Goal: Information Seeking & Learning: Check status

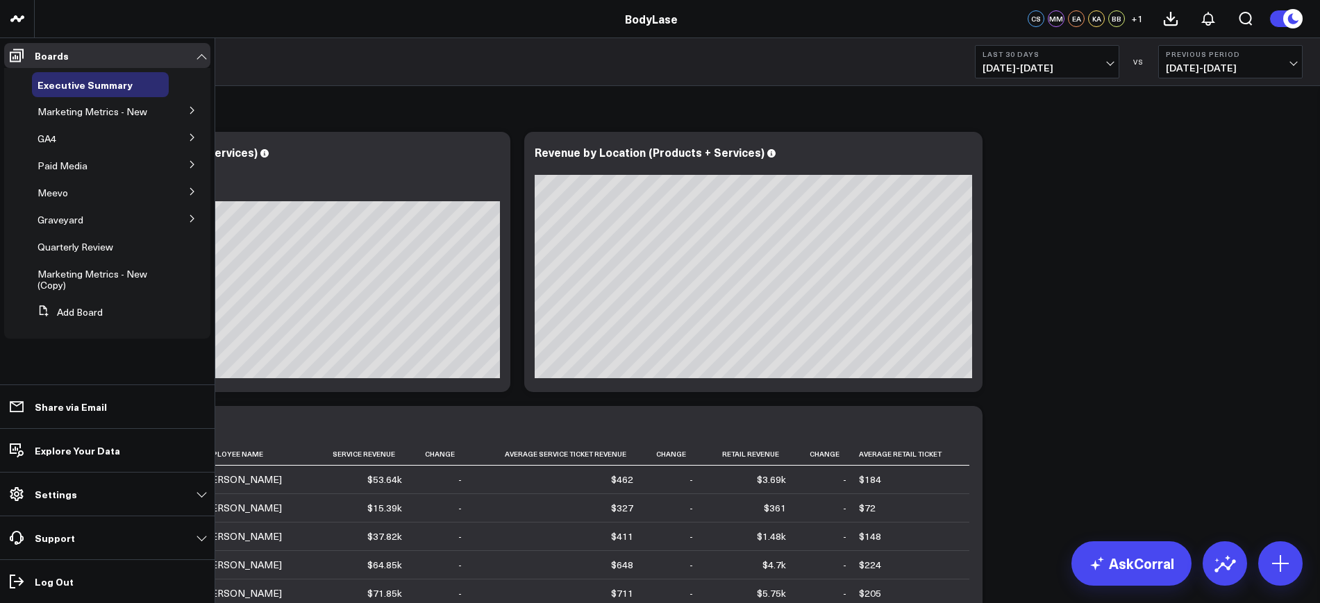
click at [194, 224] on button at bounding box center [192, 218] width 36 height 21
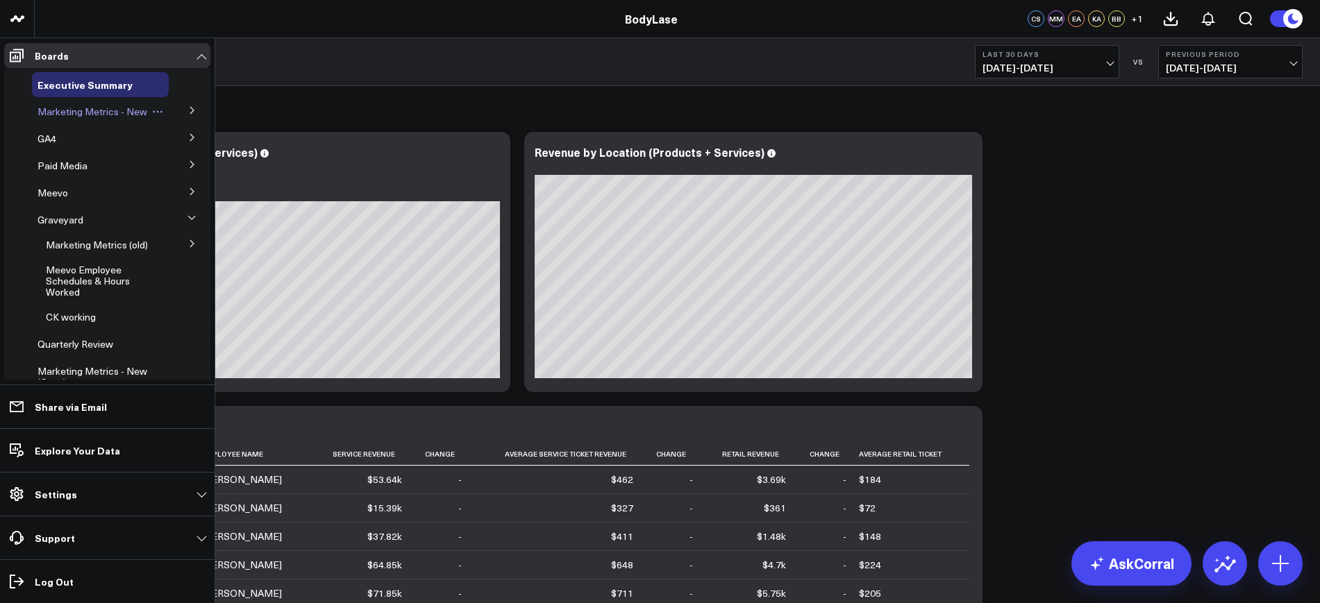
click at [82, 109] on span "Marketing Metrics - New" at bounding box center [92, 111] width 110 height 13
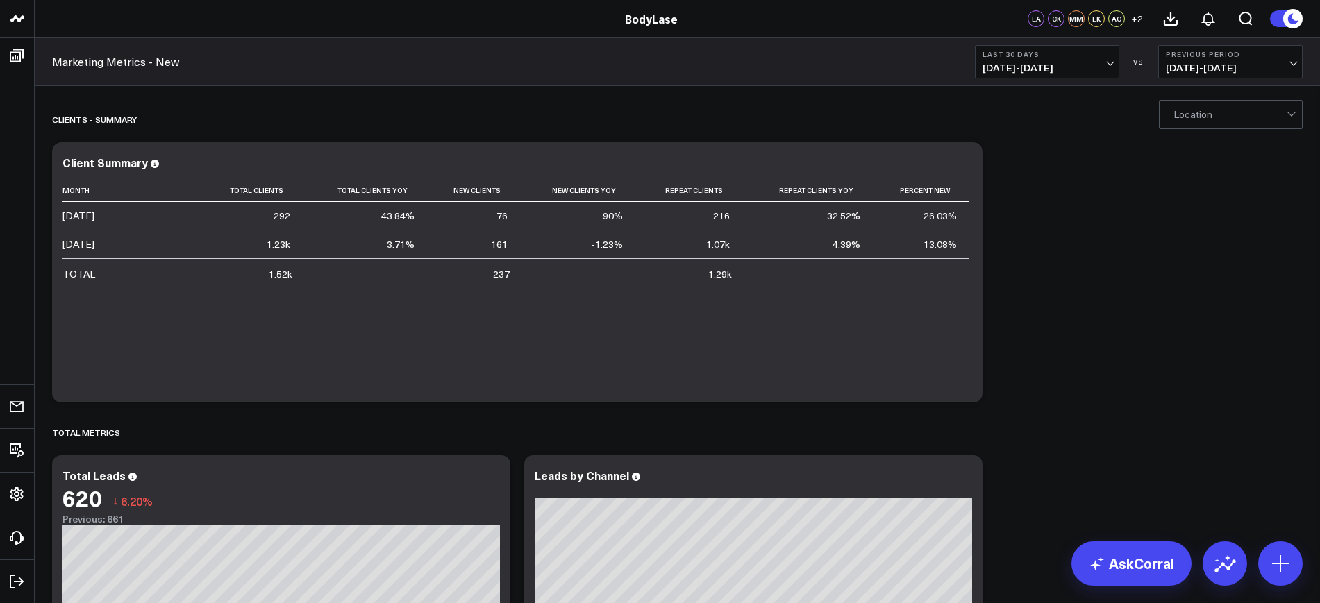
click at [1099, 57] on b "Last 30 Days" at bounding box center [1046, 54] width 129 height 8
click at [1014, 441] on link "Custom Dates" at bounding box center [1046, 443] width 143 height 26
select select "7"
select select "2025"
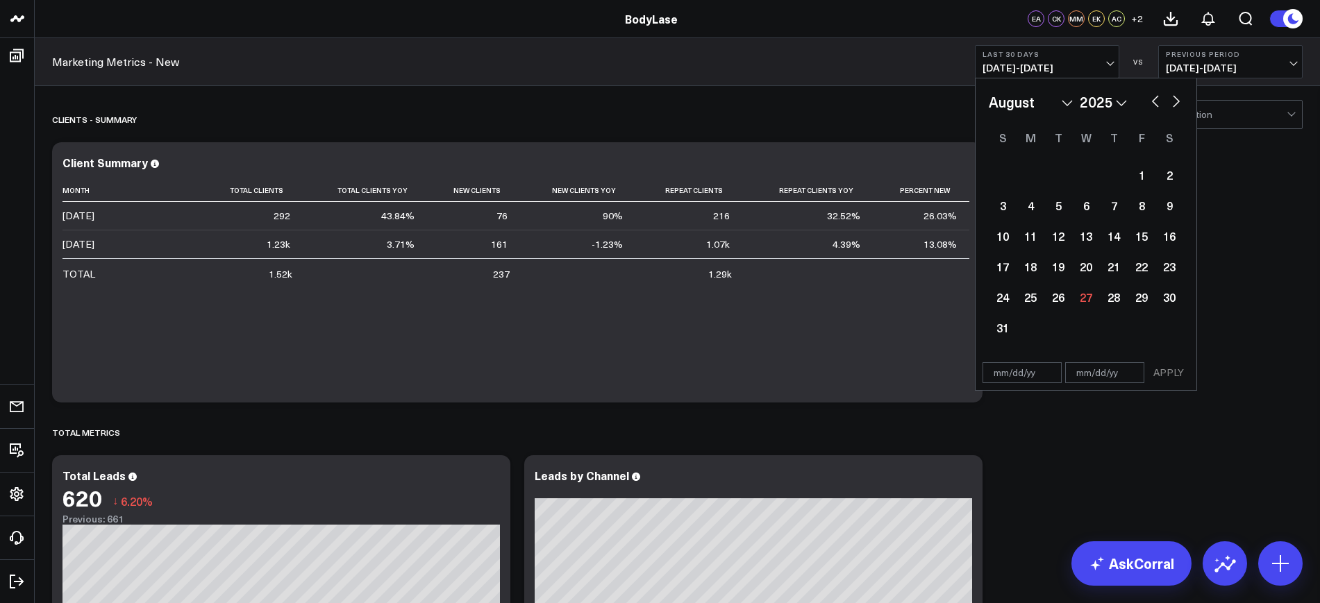
click at [1035, 375] on input "text" at bounding box center [1021, 372] width 79 height 21
select select "7"
select select "2025"
type input "[DATE]"
select select "2024"
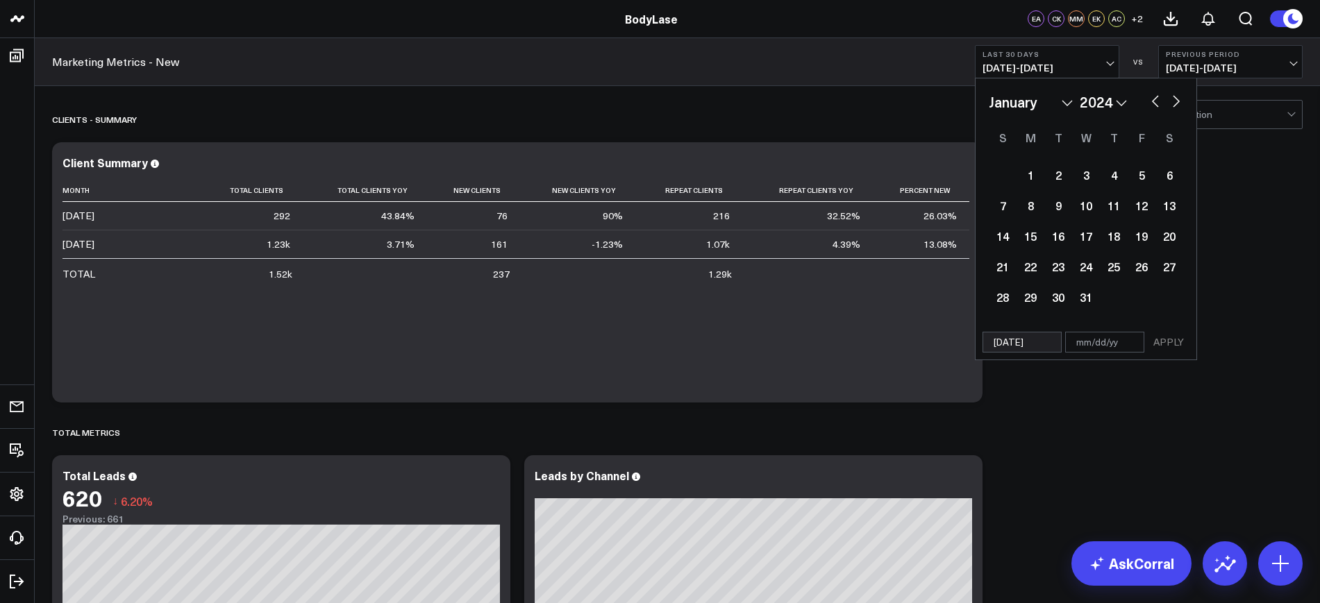
type input "[DATE]"
click at [1070, 348] on input "text" at bounding box center [1104, 342] width 79 height 21
select select "2024"
type input "0"
select select "2024"
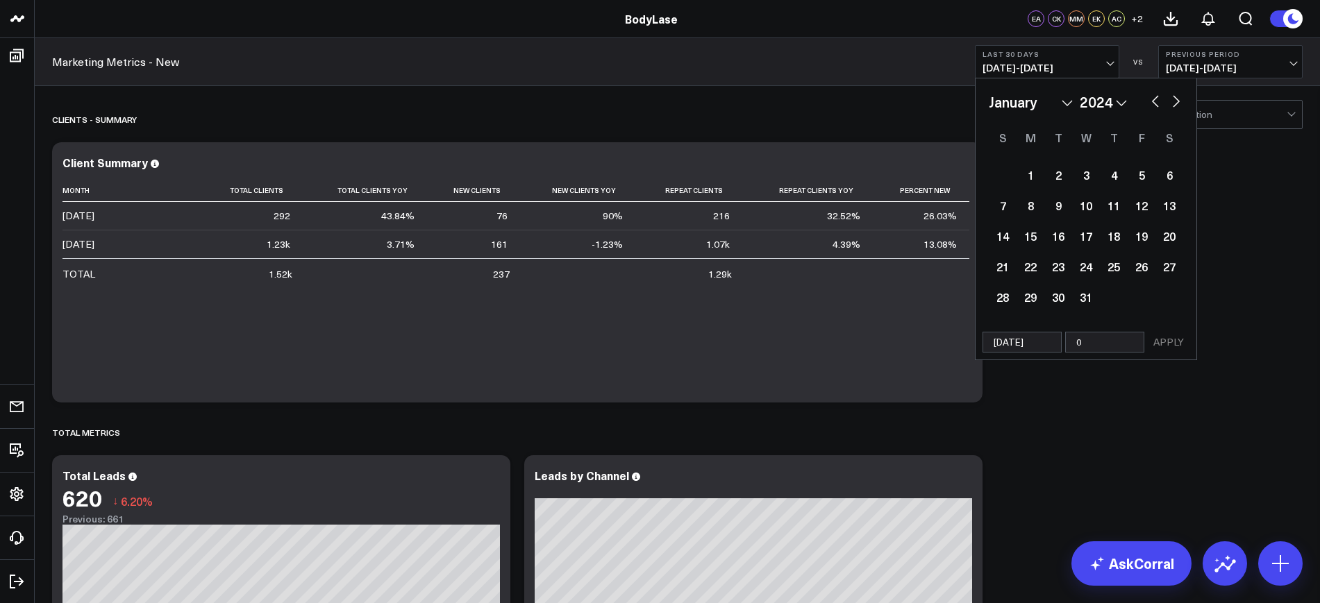
type input "08"
select select "2024"
type input "08/2"
select select "2024"
type input "08/25"
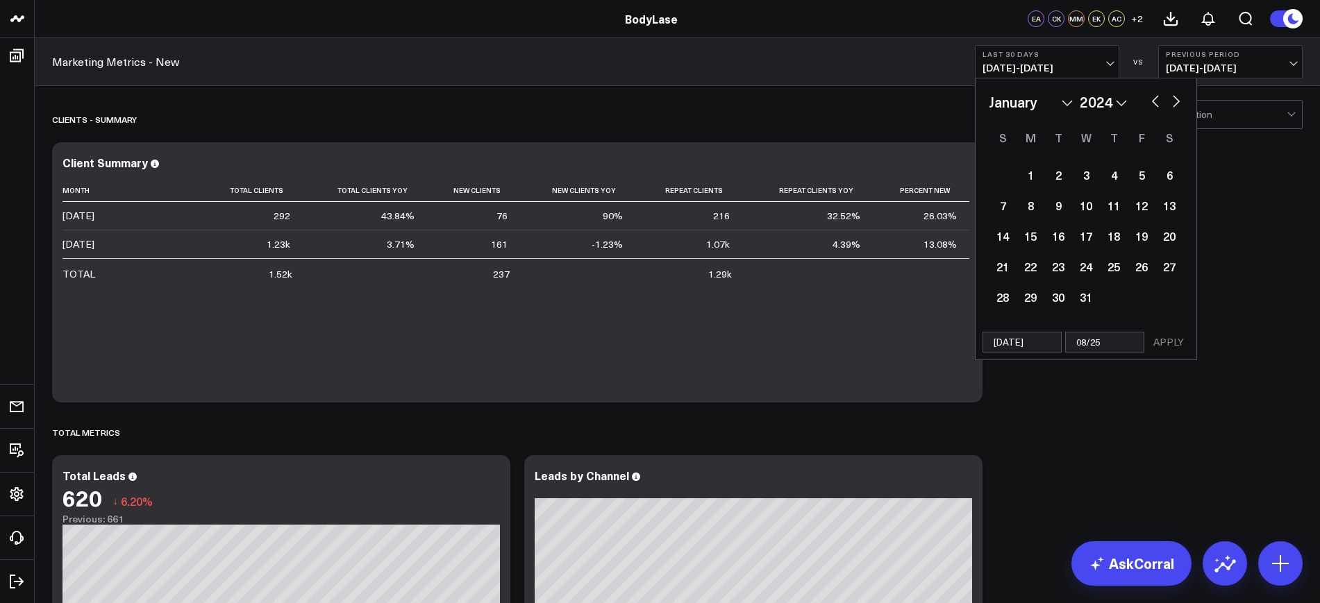
select select "2024"
type input "08/25/2"
select select "2024"
type input "[DATE]"
select select "2024"
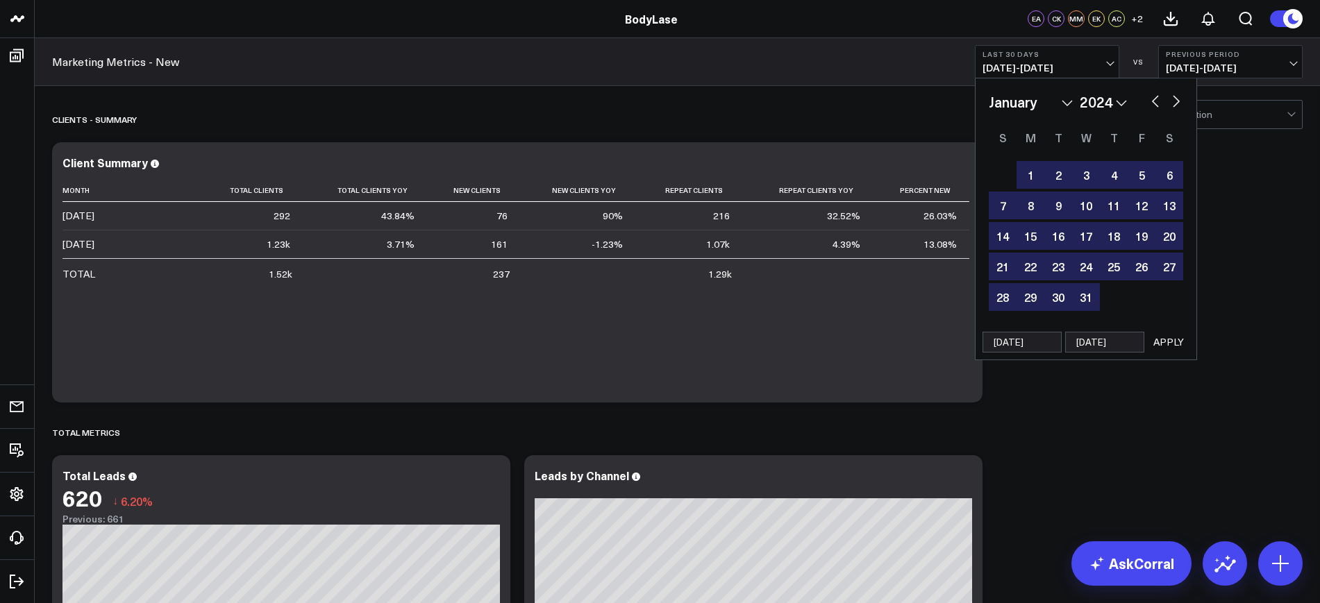
type input "[DATE]"
click at [1177, 344] on button "APPLY" at bounding box center [1168, 342] width 42 height 21
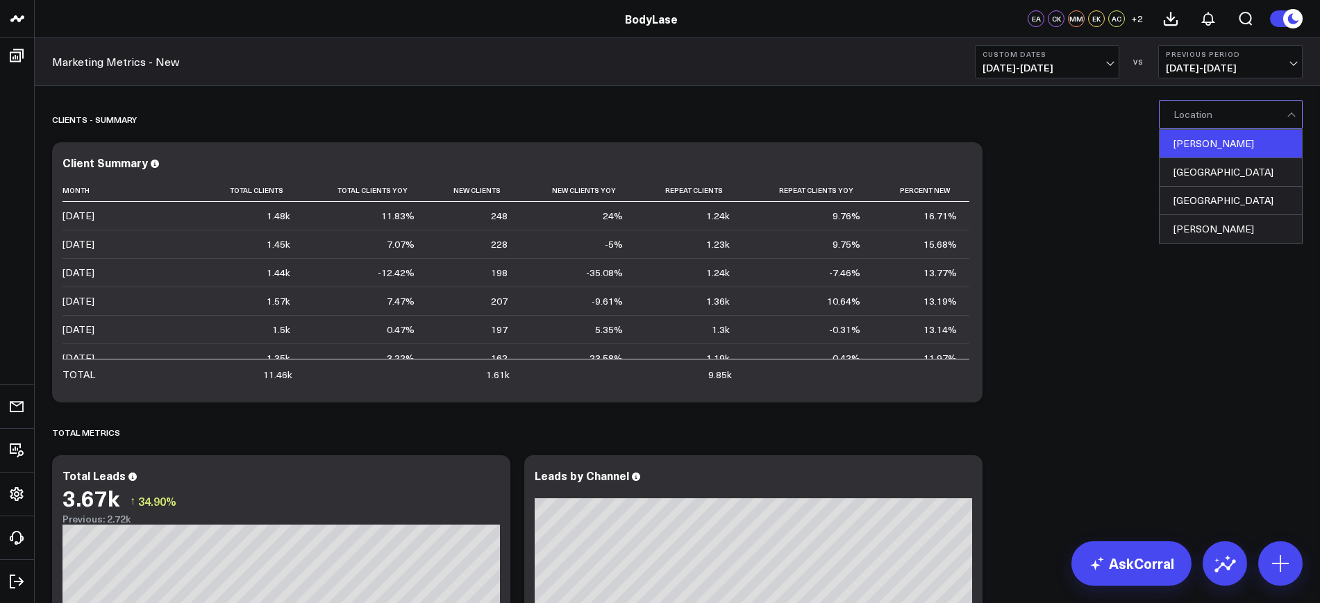
click at [1184, 153] on div "[PERSON_NAME]" at bounding box center [1230, 144] width 142 height 28
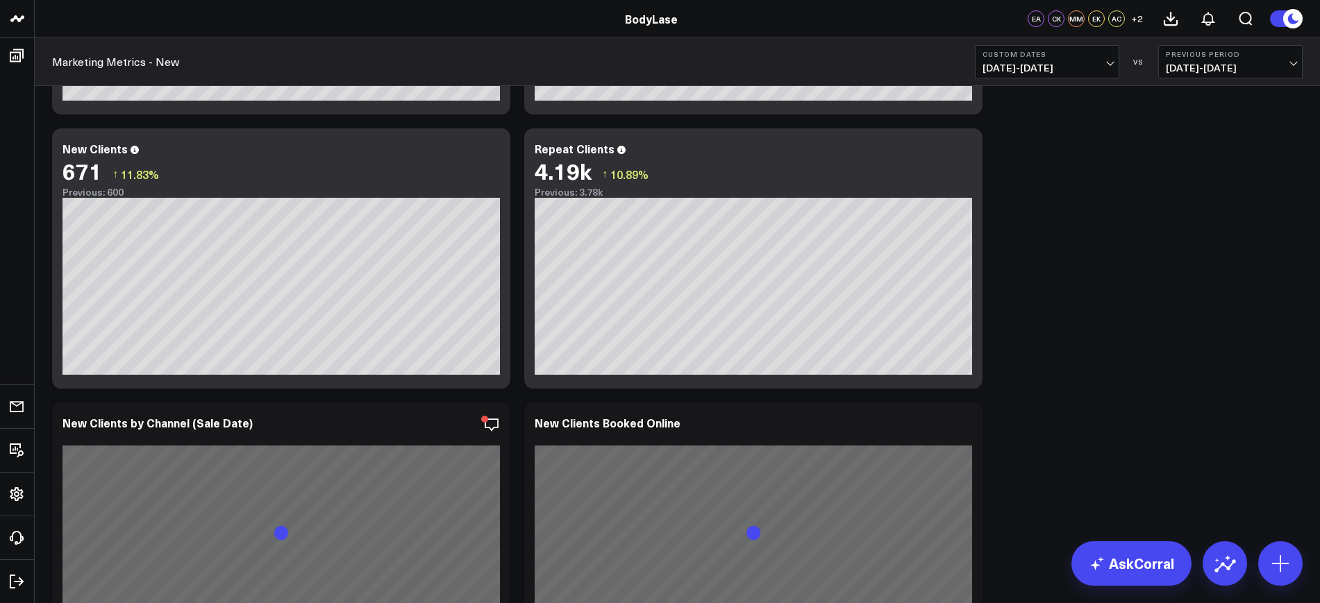
scroll to position [593, 0]
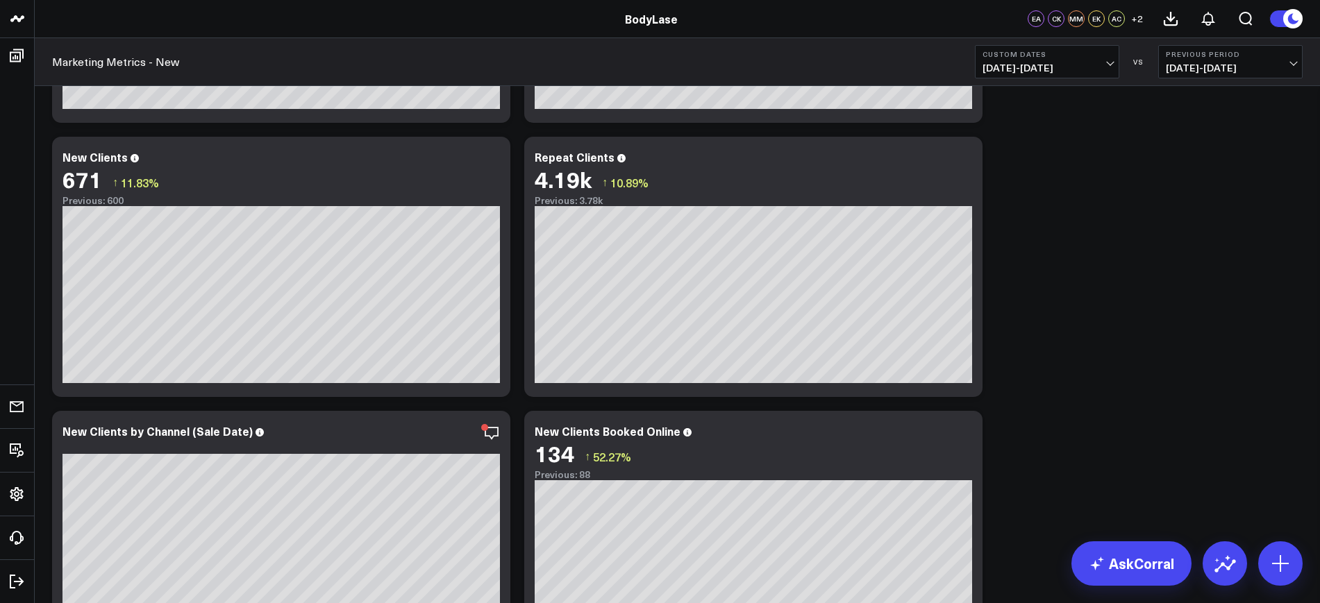
click at [1056, 74] on button "Custom Dates [DATE] - [DATE]" at bounding box center [1047, 61] width 144 height 33
click at [1049, 440] on link "Custom Dates" at bounding box center [1046, 443] width 143 height 26
select select "7"
select select "2025"
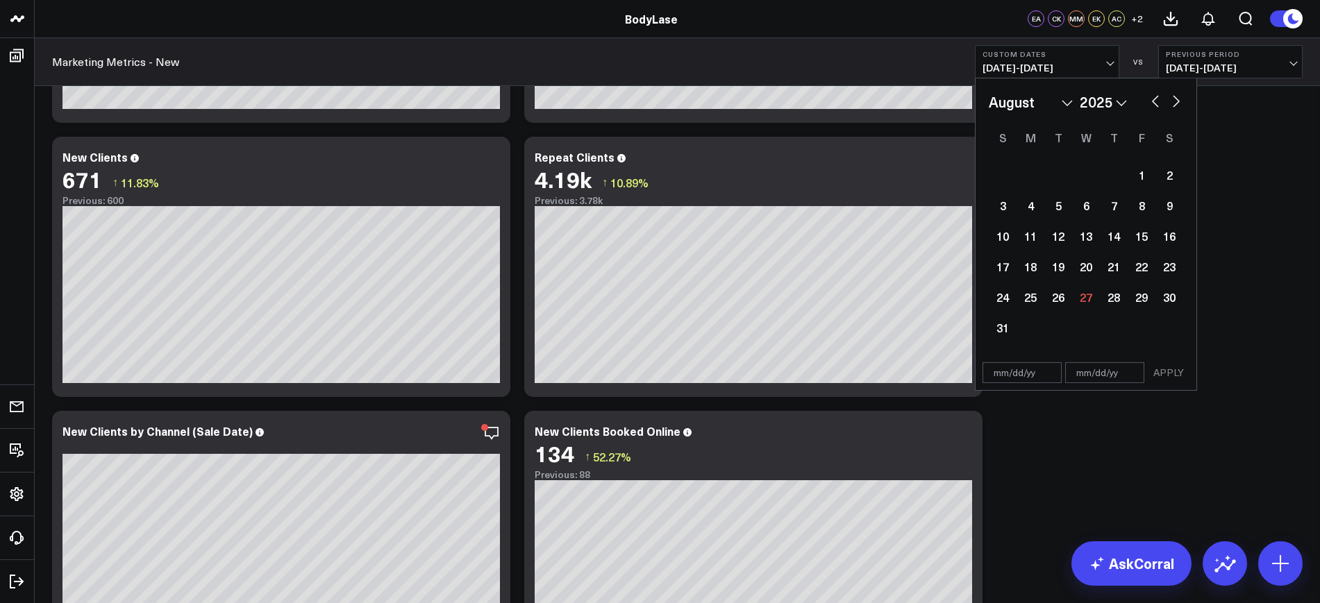
click at [1022, 369] on input "text" at bounding box center [1021, 372] width 79 height 21
select select "7"
select select "2025"
type input "[DATE]"
select select "2025"
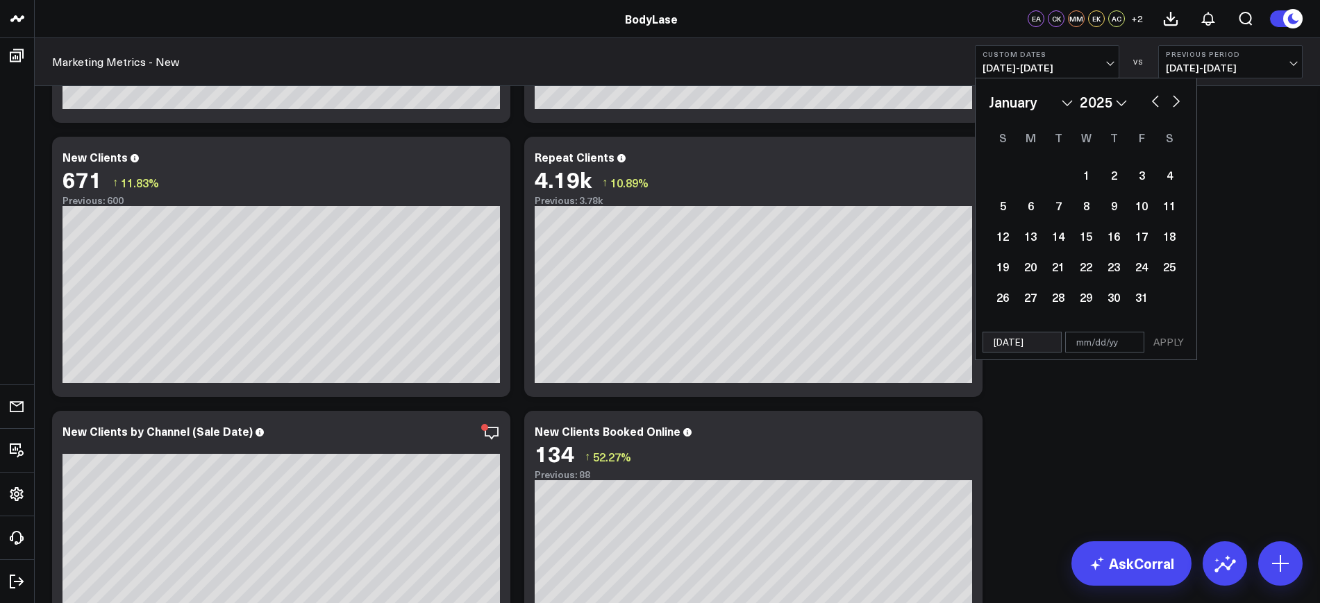
type input "[DATE]"
click at [1069, 351] on input "text" at bounding box center [1104, 342] width 79 height 21
select select "2025"
type input "0"
select select "2025"
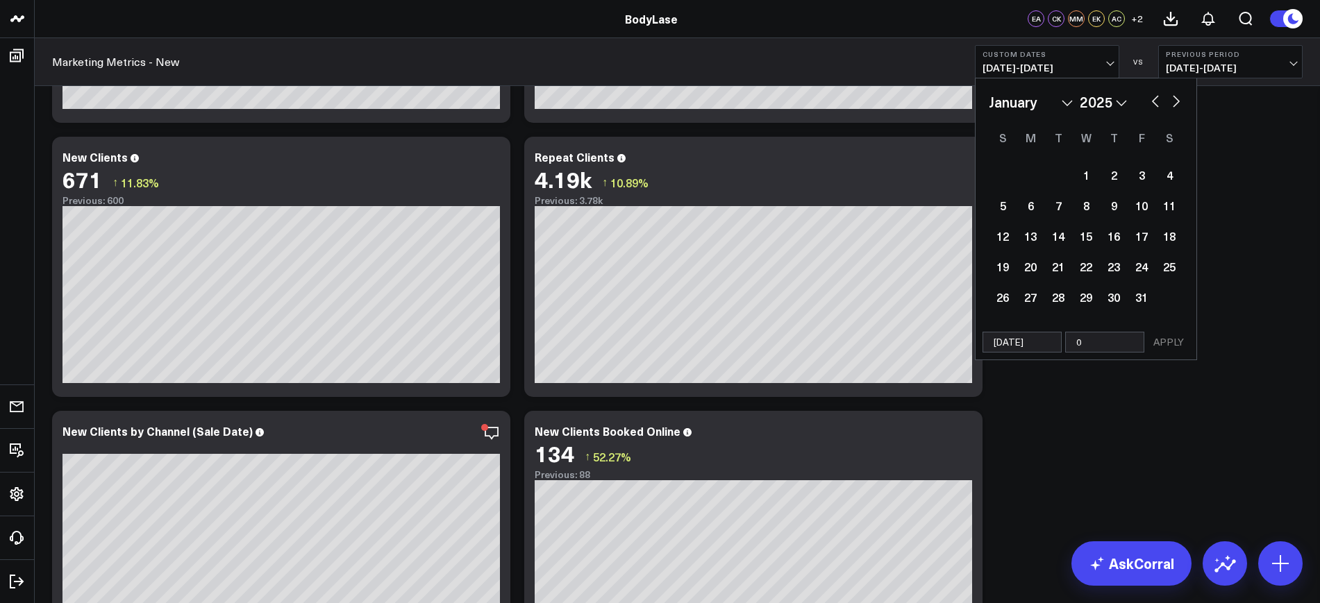
type input "08"
select select "2025"
type input "08/2"
select select "2025"
type input "[DATE]"
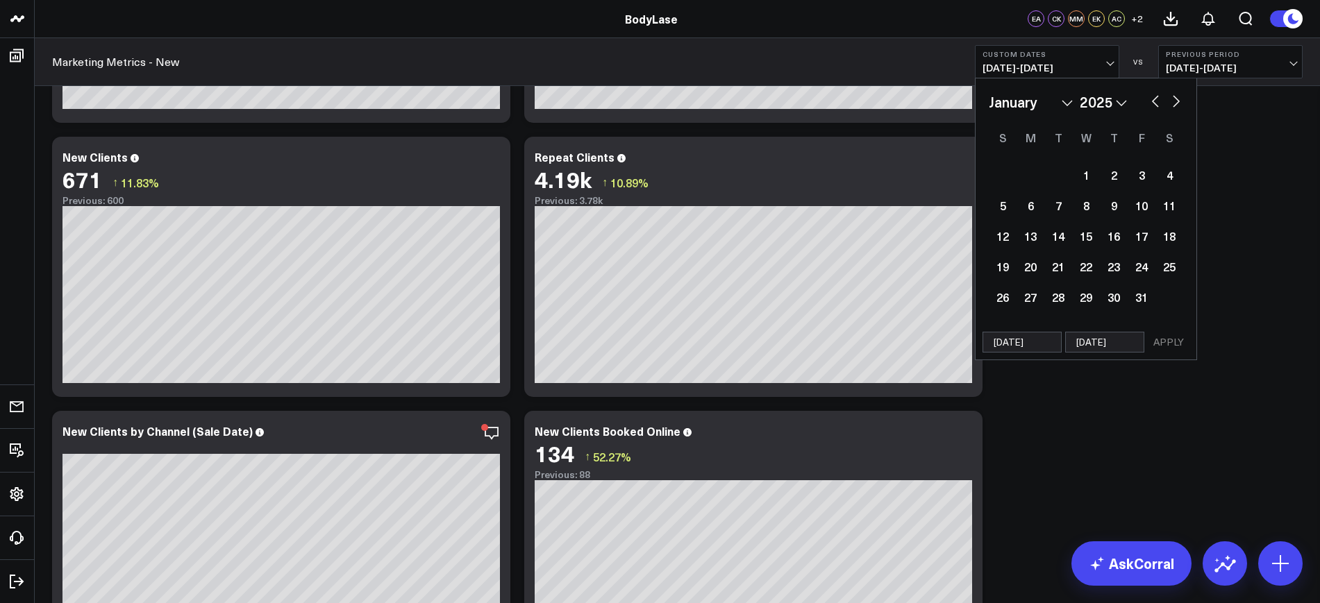
select select "2025"
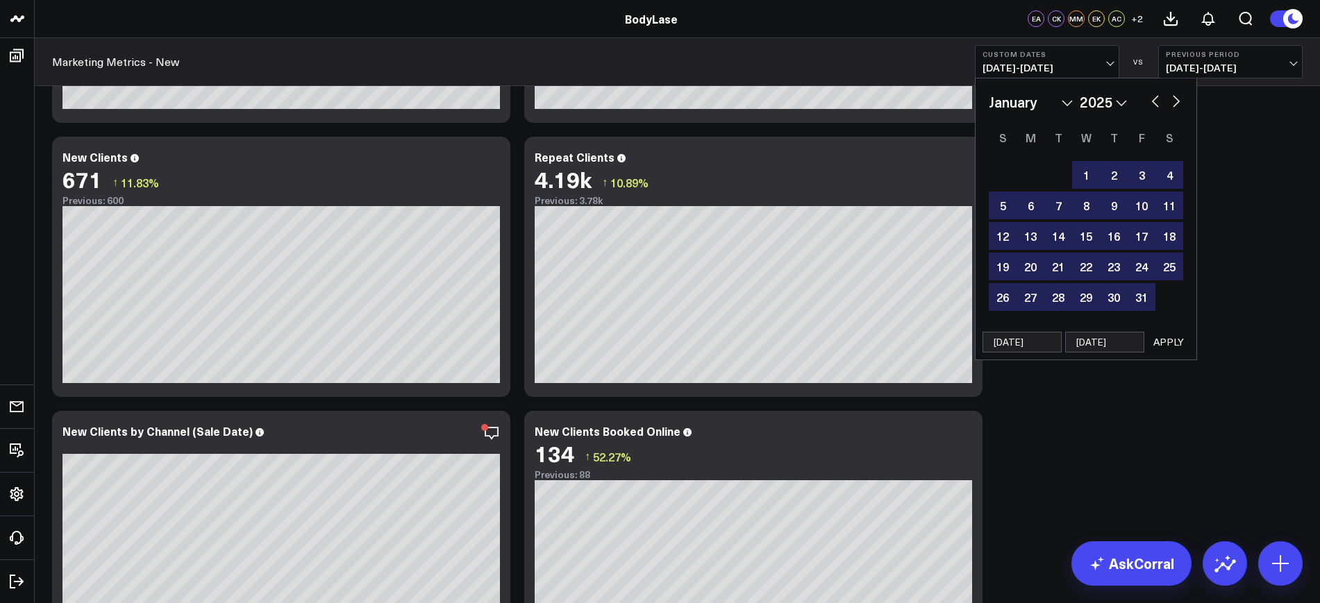
type input "[DATE]"
click at [1168, 344] on button "APPLY" at bounding box center [1168, 342] width 42 height 21
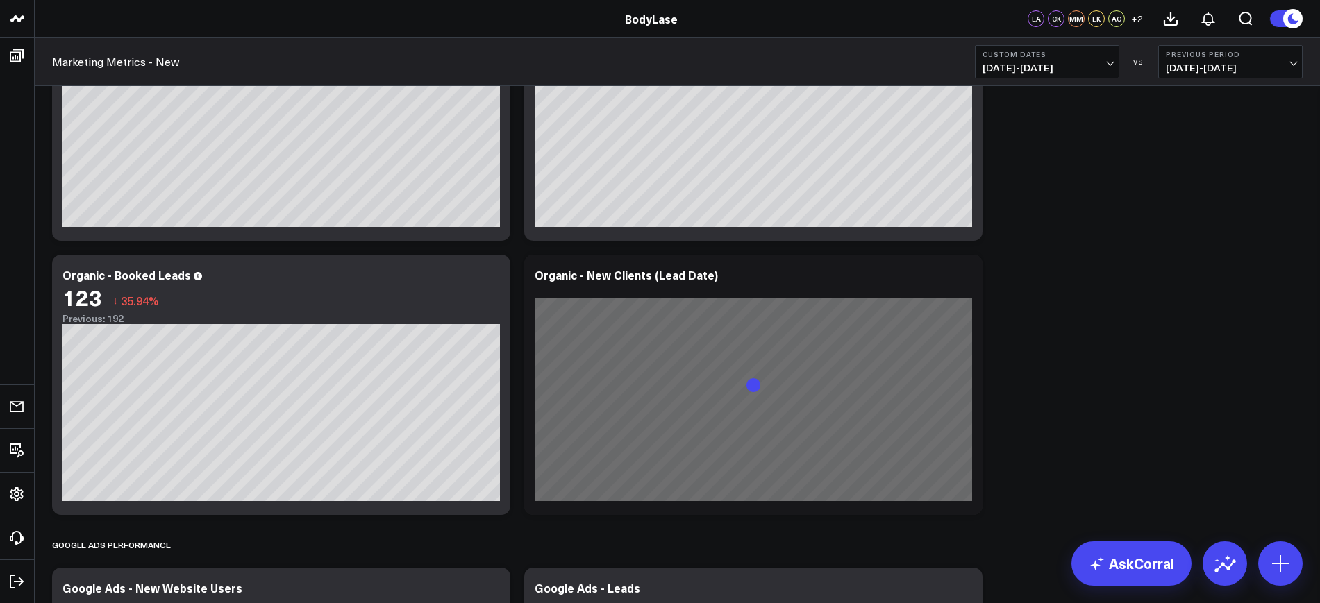
scroll to position [1359, 0]
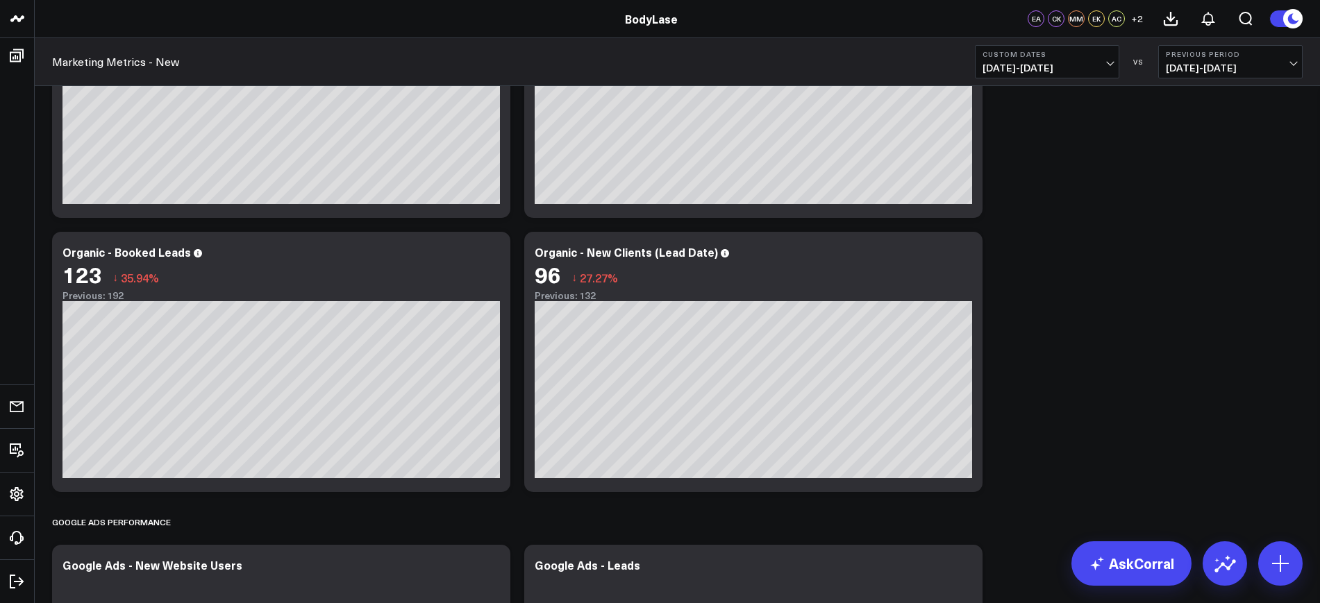
click at [1278, 57] on b "Previous Period" at bounding box center [1229, 54] width 129 height 8
click at [1206, 149] on link "YoY" at bounding box center [1230, 146] width 143 height 26
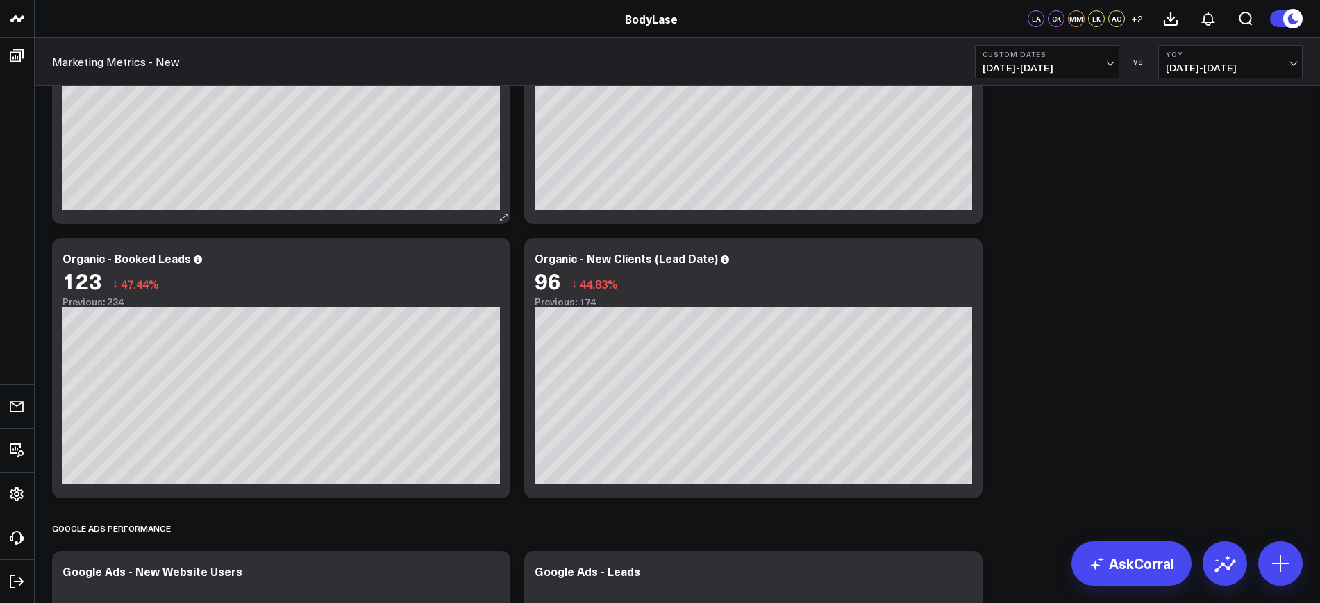
scroll to position [1354, 0]
click at [961, 258] on icon at bounding box center [963, 259] width 17 height 17
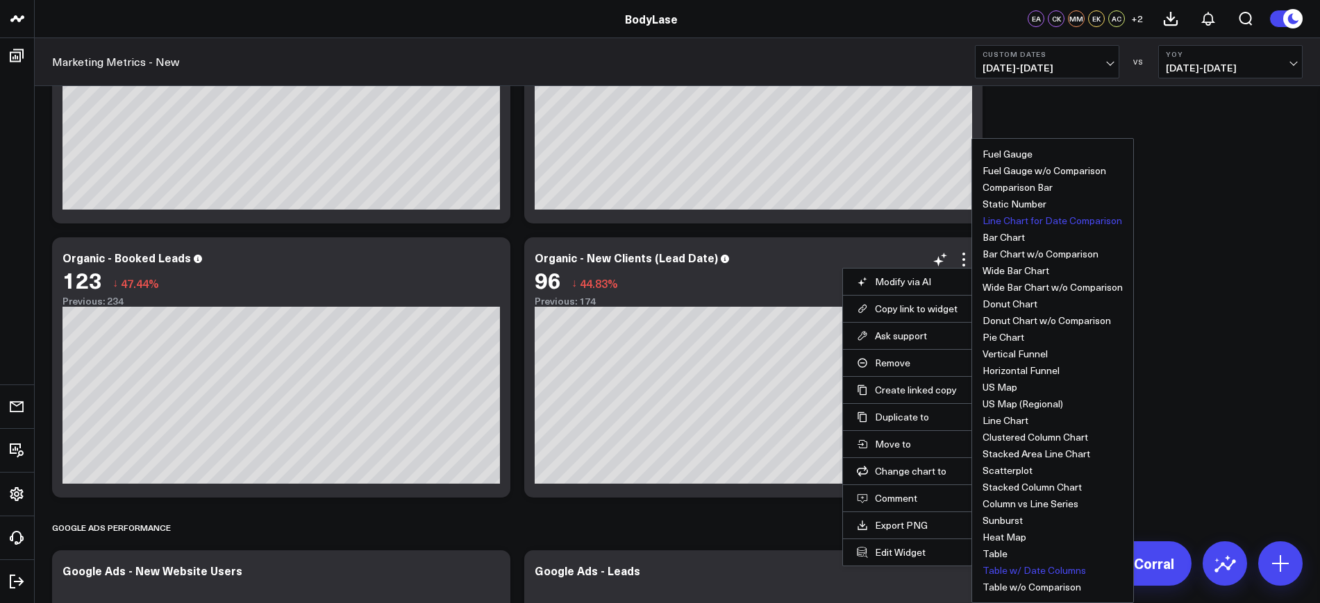
click at [1004, 569] on button "Table w/ Date Columns" at bounding box center [1033, 571] width 103 height 10
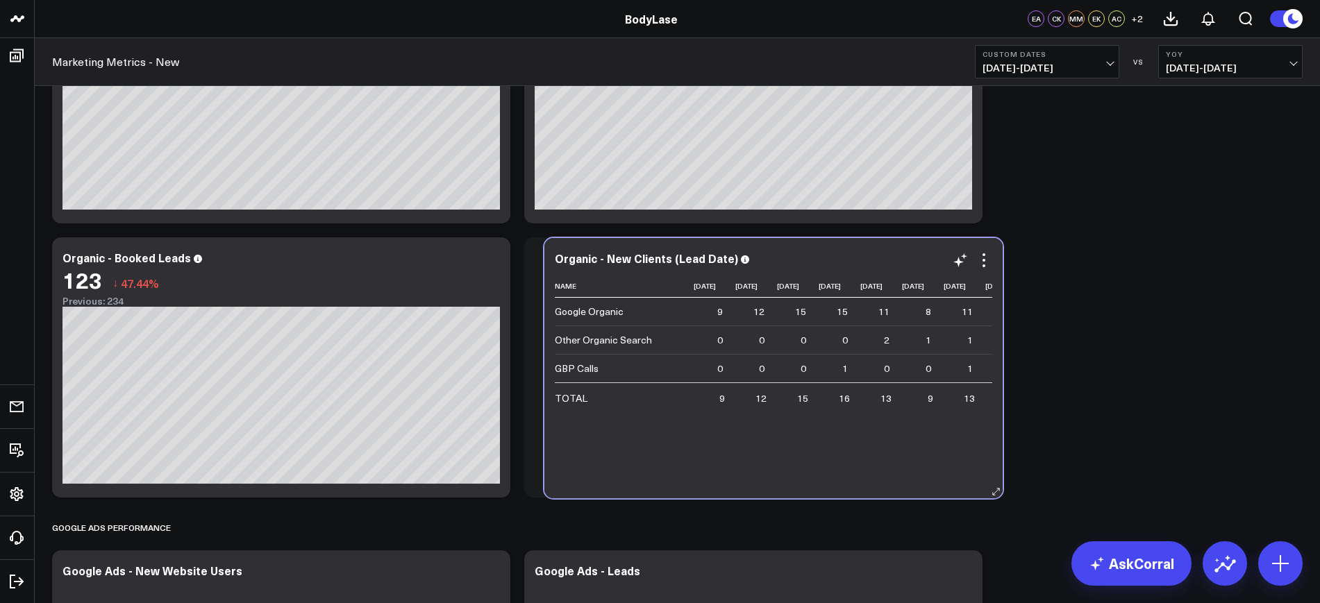
drag, startPoint x: 818, startPoint y: 487, endPoint x: 841, endPoint y: 487, distance: 22.9
click at [841, 487] on div "Organic - New Clients (Lead Date) Name [DATE] [DATE] [DATE] [DATE] [DATE] [DATE…" at bounding box center [773, 368] width 458 height 260
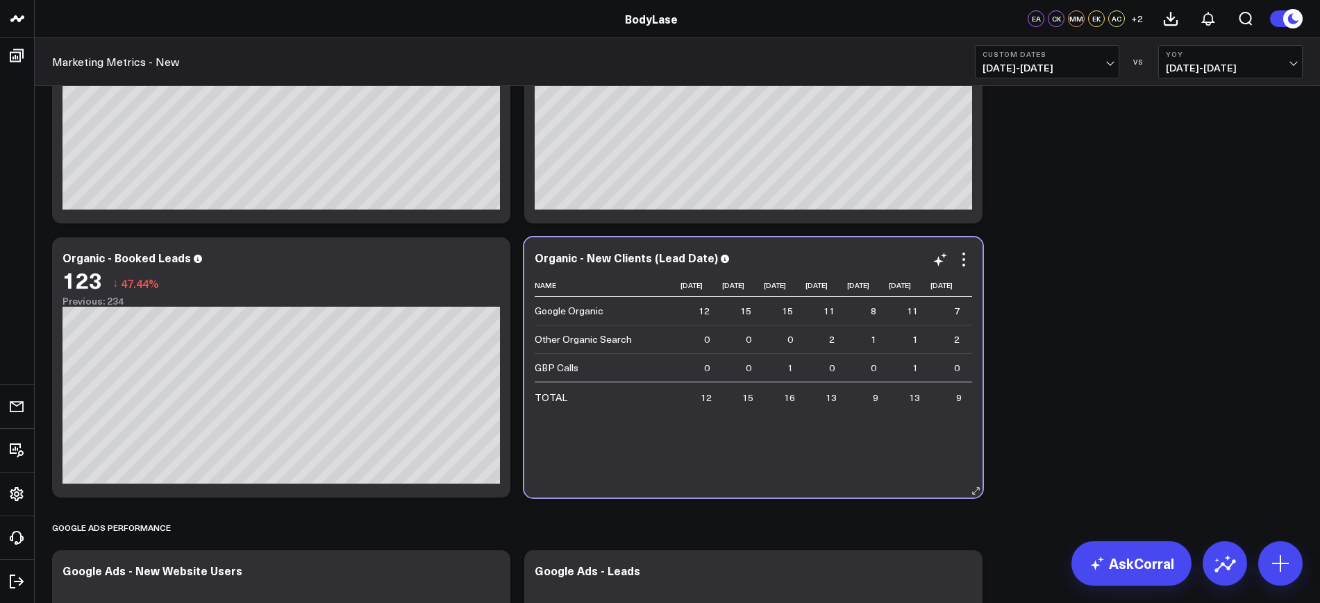
scroll to position [0, 150]
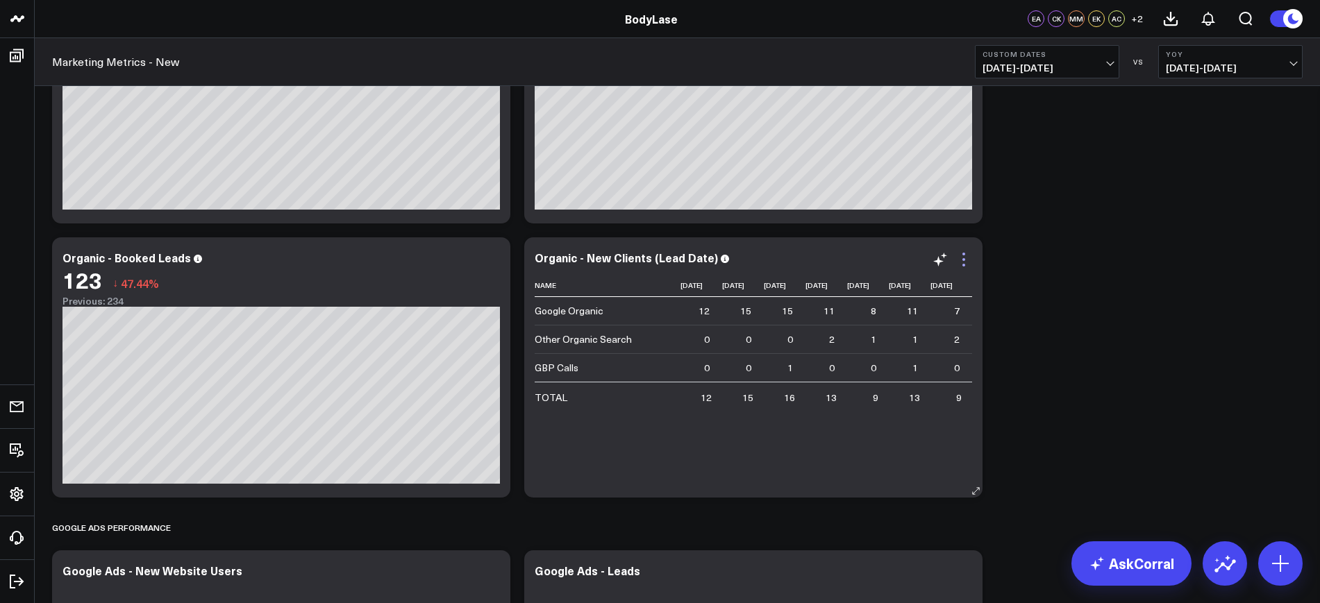
click at [965, 260] on icon at bounding box center [963, 259] width 17 height 17
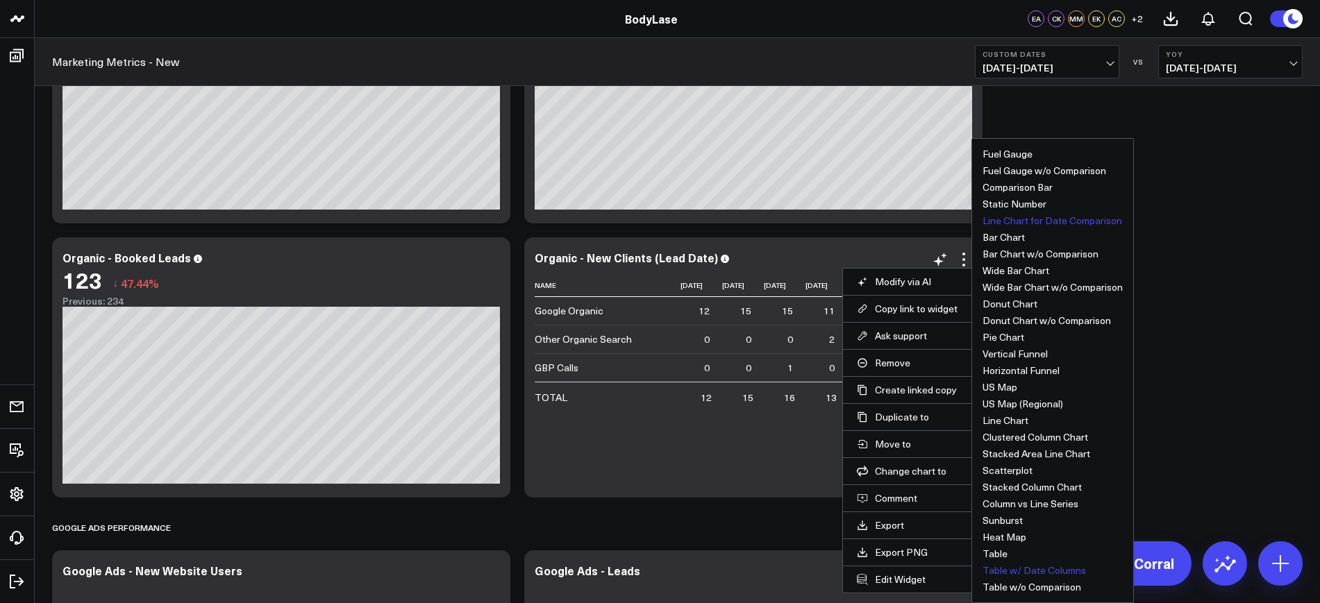
click at [1022, 220] on button "Line Chart for Date Comparison" at bounding box center [1052, 221] width 140 height 10
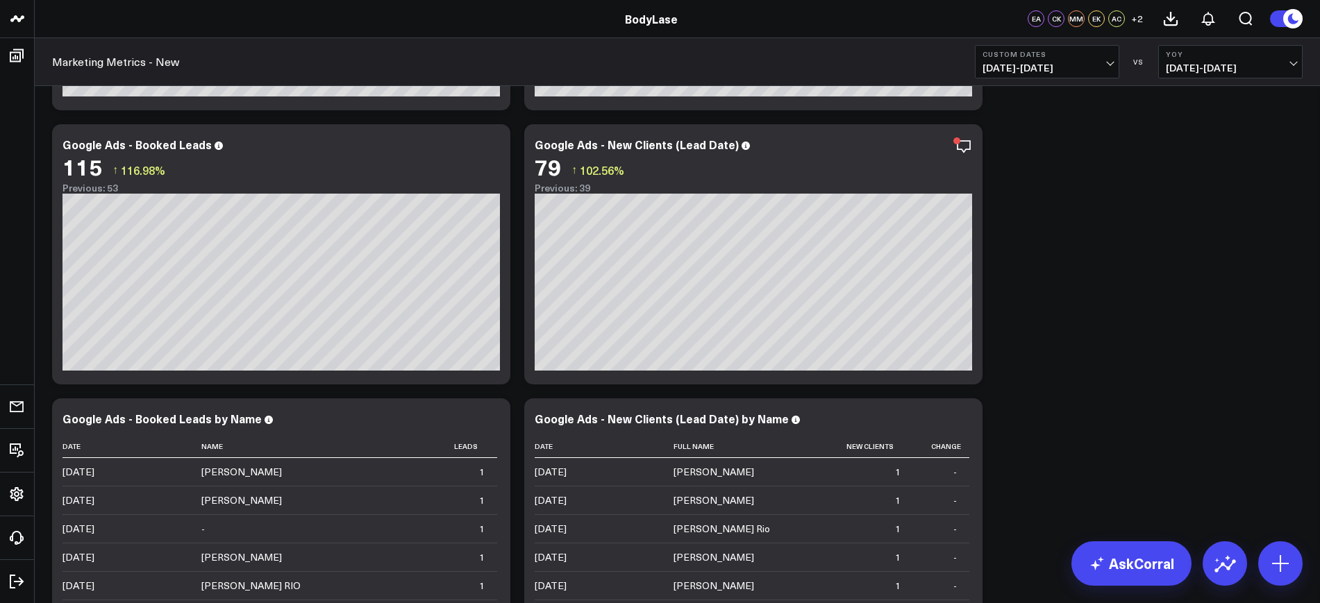
scroll to position [2031, 0]
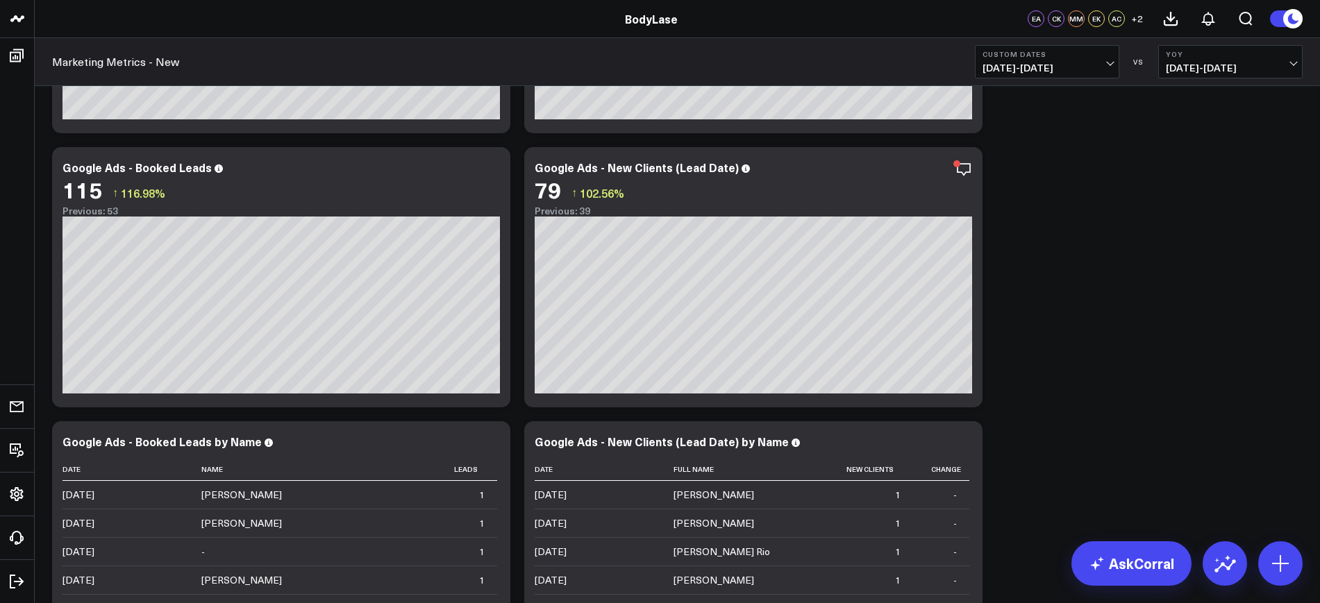
click at [1022, 65] on span "[DATE] - [DATE]" at bounding box center [1046, 67] width 129 height 11
click at [1009, 429] on link "YTD" at bounding box center [1046, 416] width 143 height 26
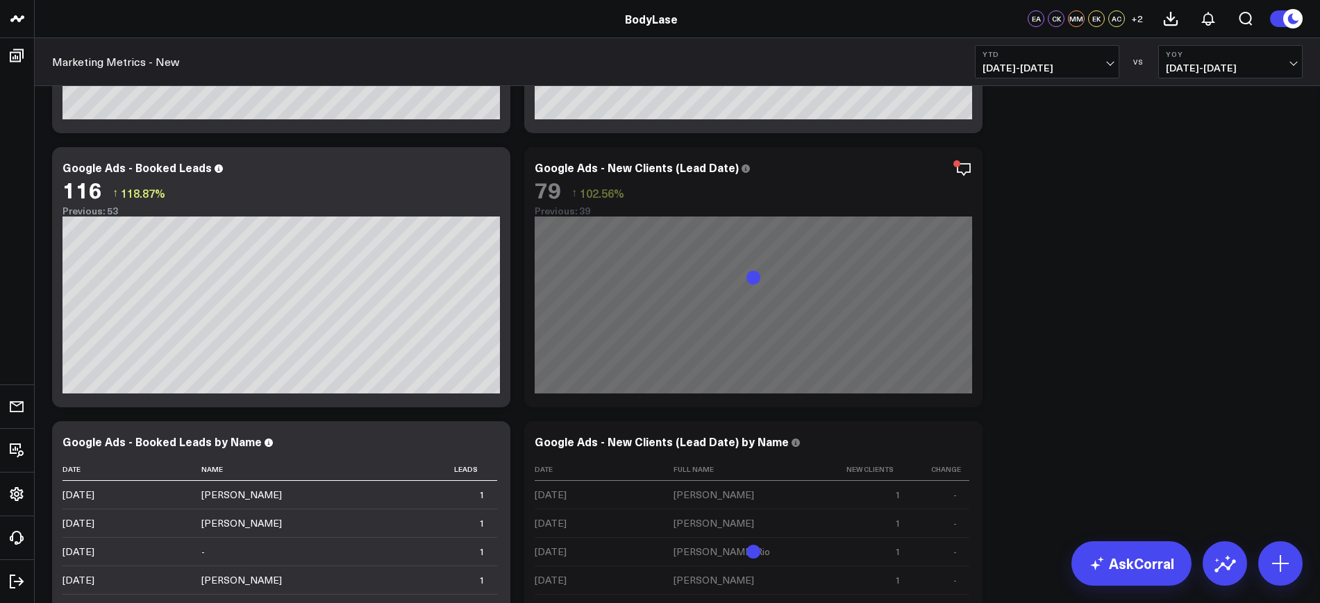
click at [1079, 51] on b "YTD" at bounding box center [1046, 54] width 129 height 8
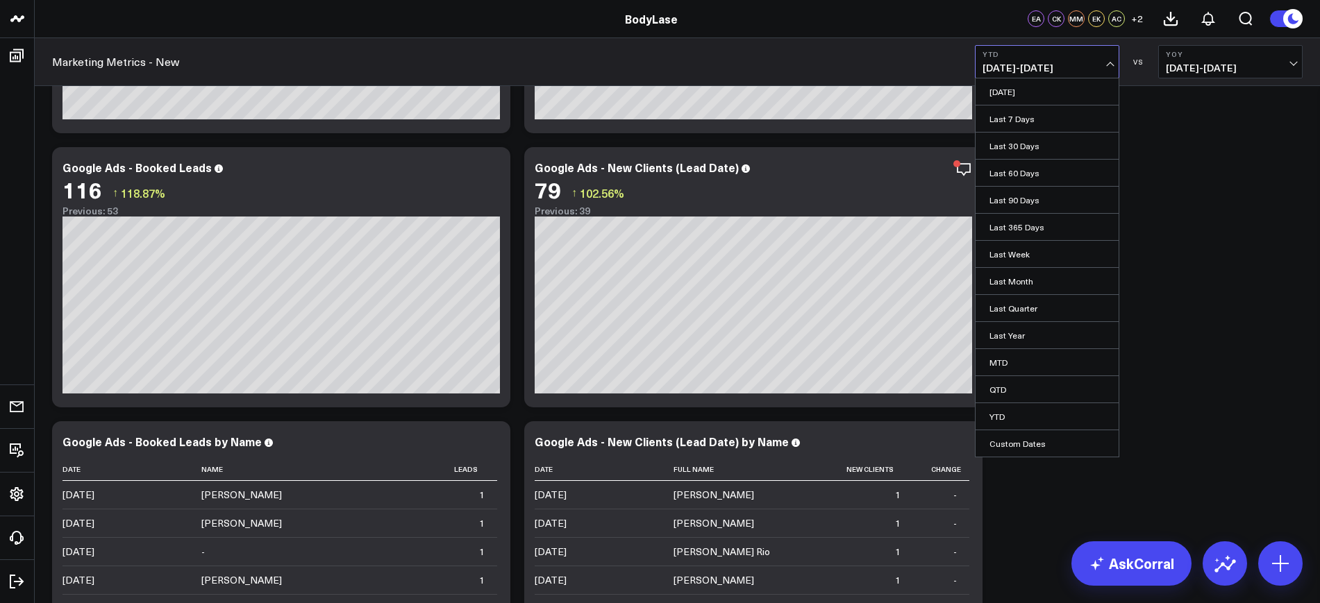
drag, startPoint x: 998, startPoint y: 439, endPoint x: 1034, endPoint y: 475, distance: 50.6
click at [1034, 475] on div "Clients - Summary Modify via AI Copy link to widget Ask support Remove Create l…" at bounding box center [677, 355] width 1264 height 4581
click at [1074, 51] on b "YTD" at bounding box center [1046, 54] width 129 height 8
click at [1009, 451] on link "Custom Dates" at bounding box center [1046, 443] width 143 height 26
select select "7"
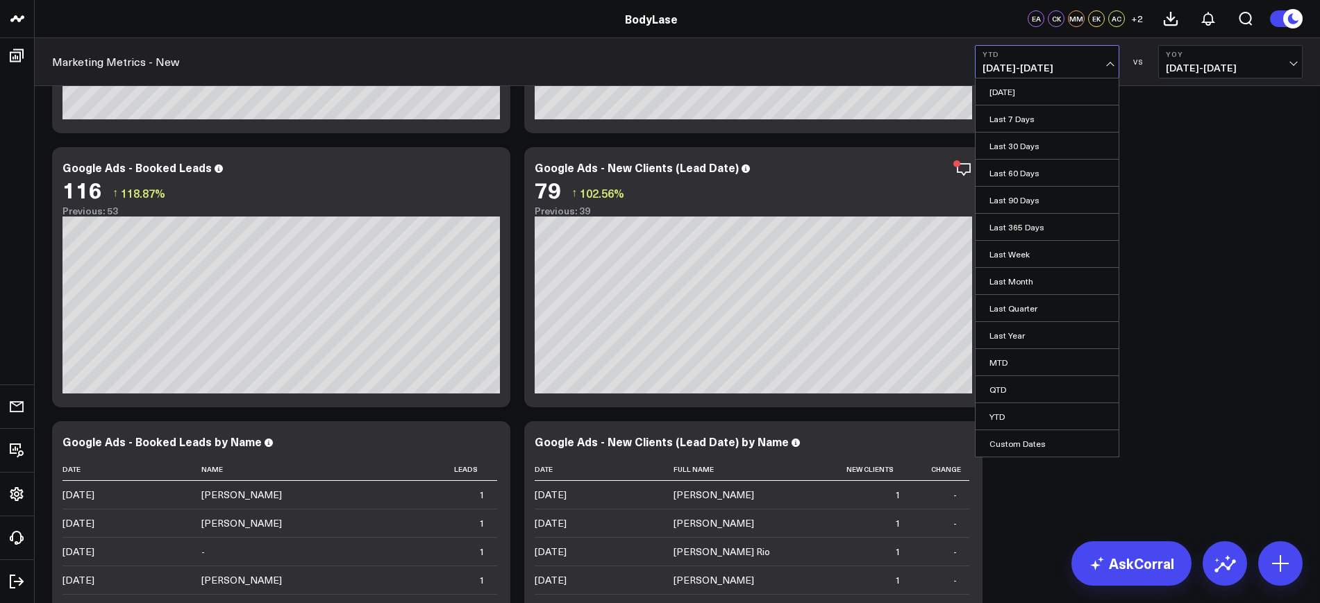
select select "2025"
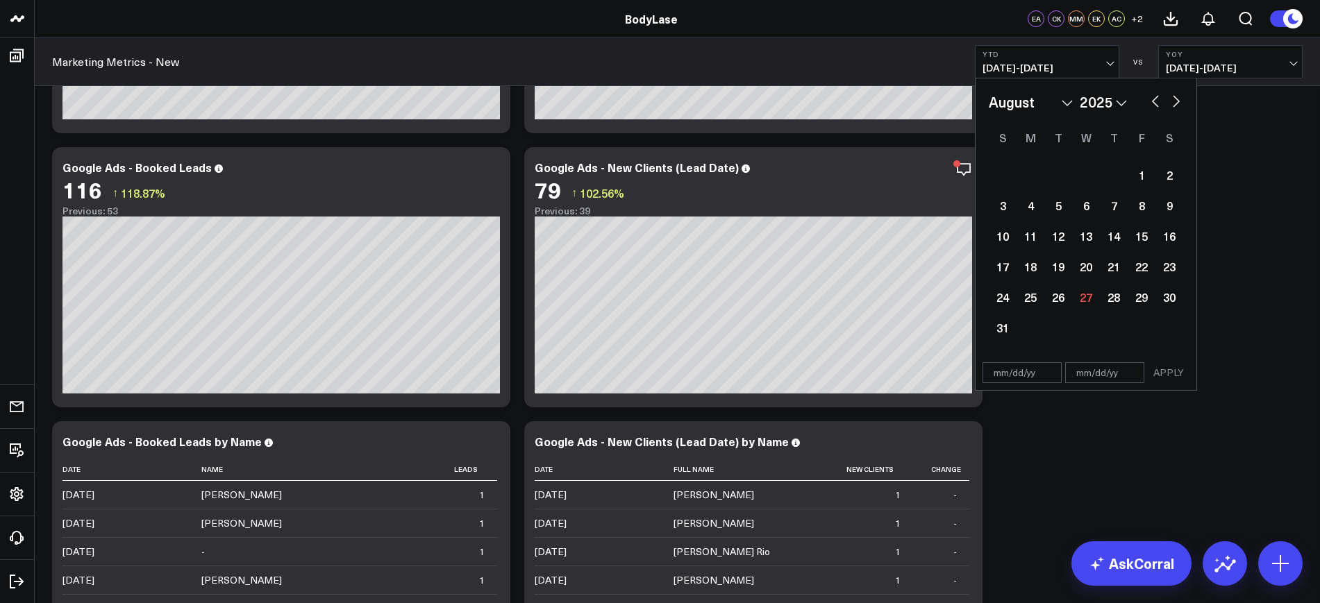
click at [1034, 377] on input "text" at bounding box center [1021, 372] width 79 height 21
select select "7"
select select "2025"
type input "[DATE]"
select select "2024"
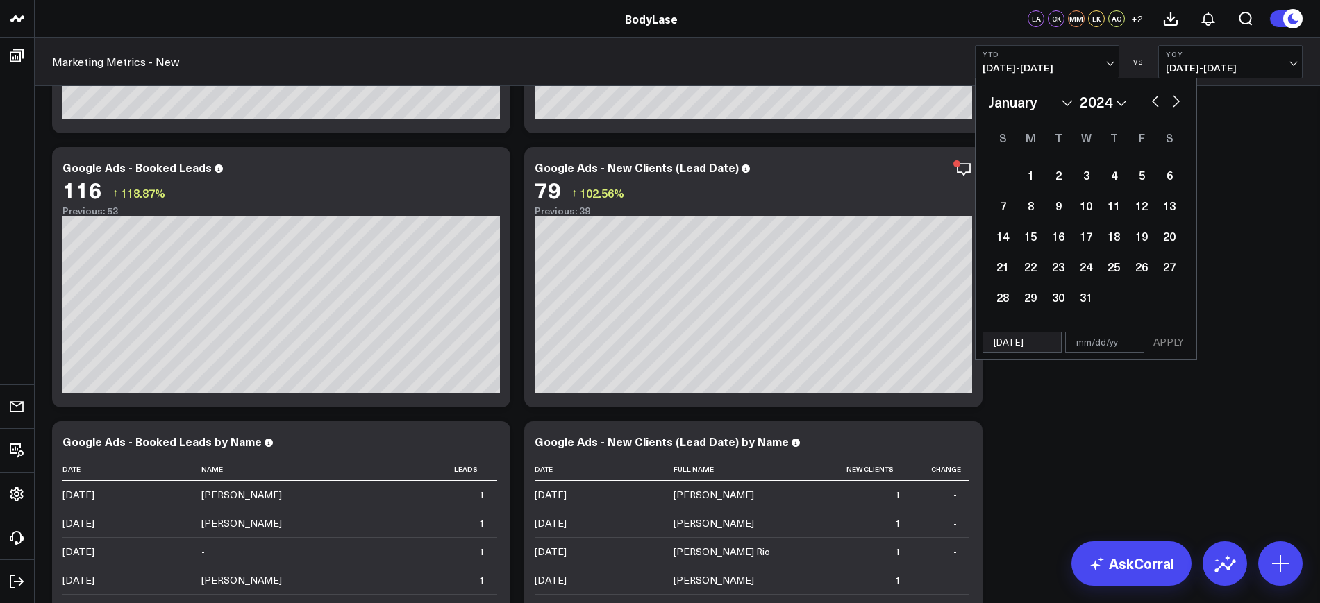
type input "[DATE]"
click at [1081, 353] on div "[DATE] APPLY" at bounding box center [1086, 342] width 222 height 35
click at [1082, 348] on input "text" at bounding box center [1104, 342] width 79 height 21
select select "2024"
type input "08"
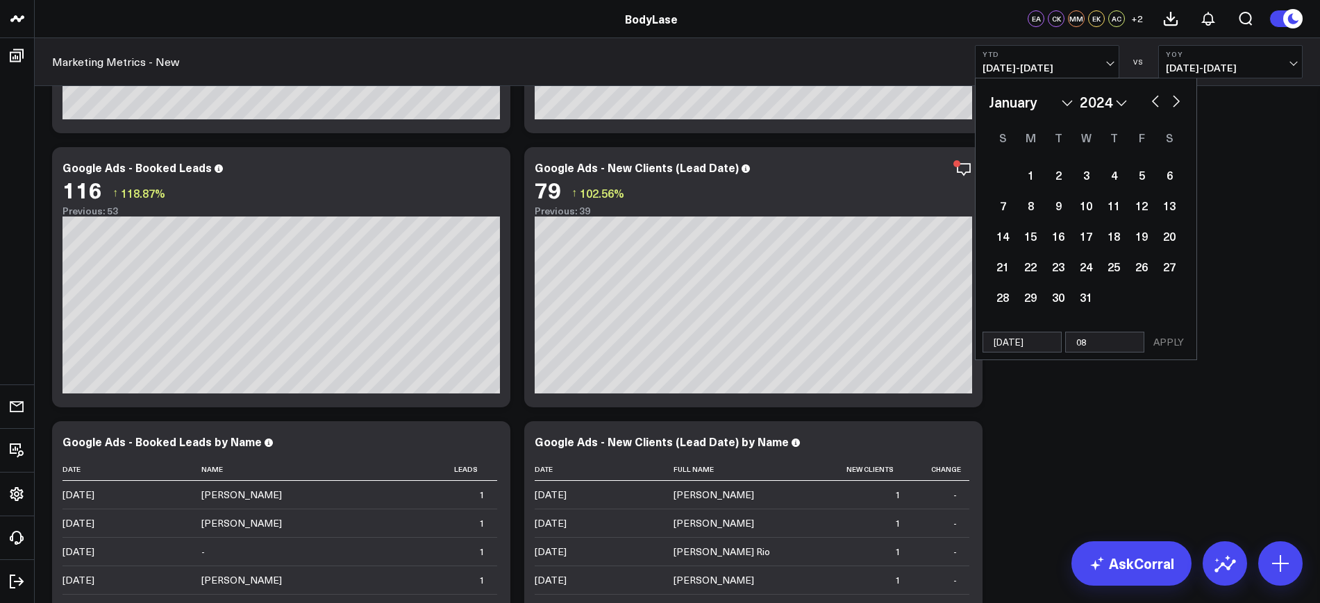
select select "2024"
type input "08/2"
select select "2024"
type input "08/25"
select select "2024"
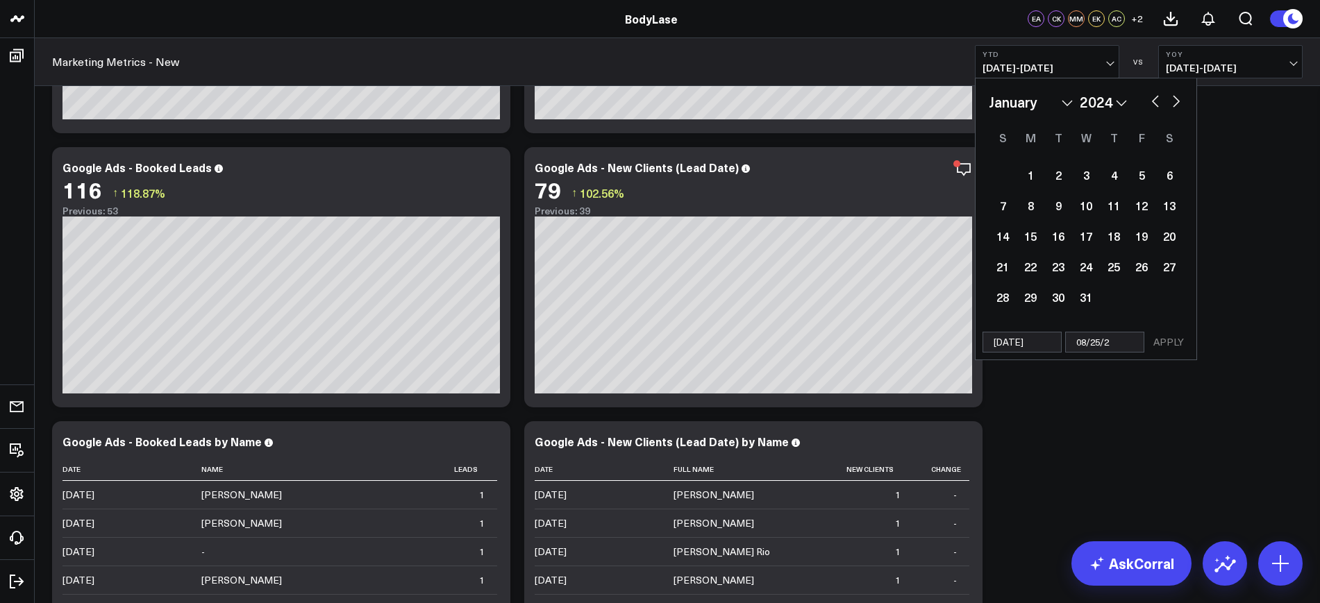
type input "[DATE]"
select select "2024"
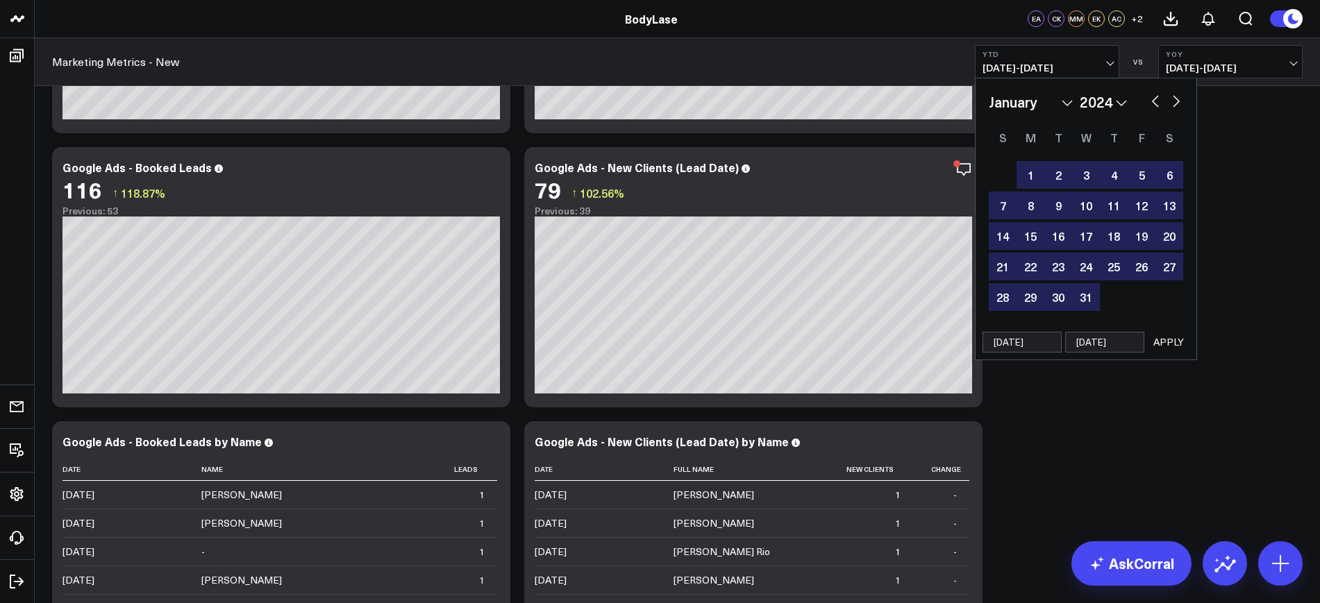
type input "[DATE]"
click at [1173, 332] on button "APPLY" at bounding box center [1168, 342] width 42 height 21
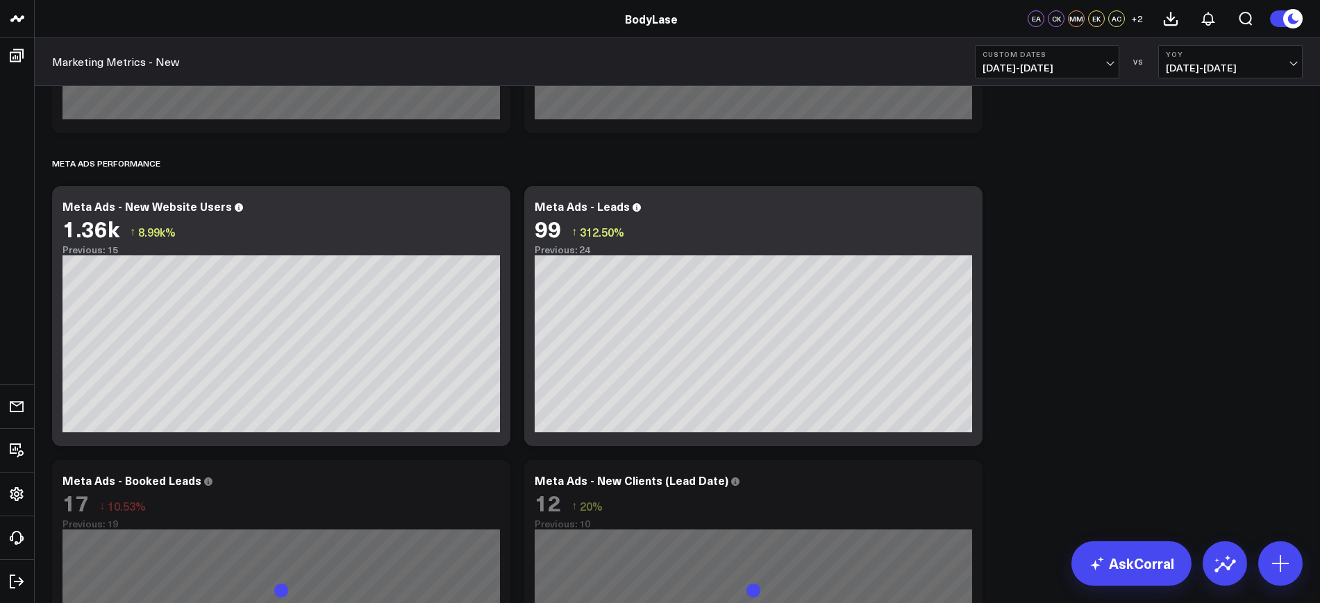
scroll to position [3234, 0]
